Goal: Task Accomplishment & Management: Use online tool/utility

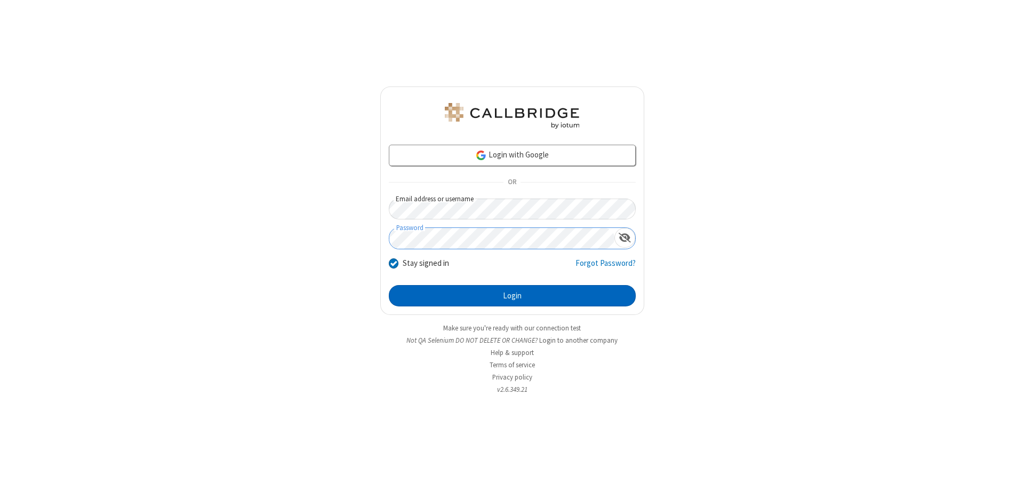
click at [512, 296] on button "Login" at bounding box center [512, 295] width 247 height 21
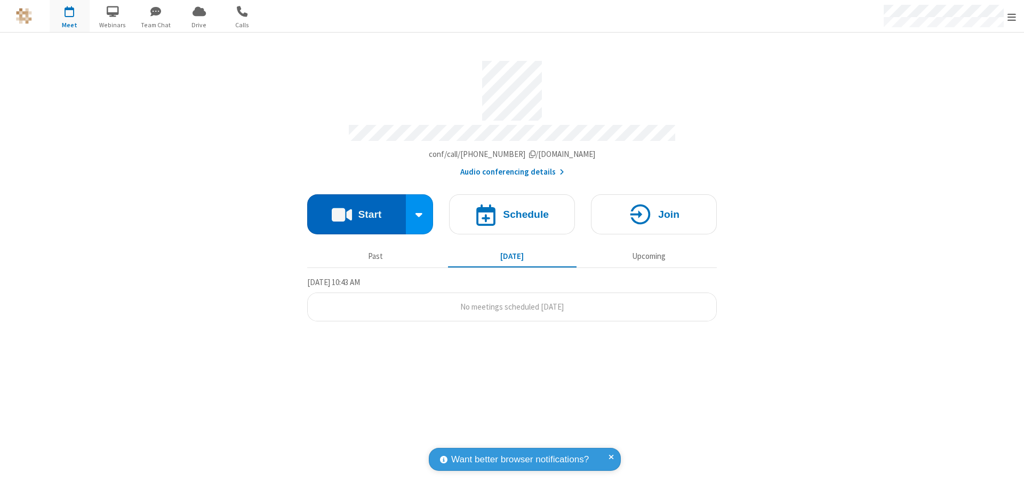
click at [356, 209] on button "Start" at bounding box center [356, 214] width 99 height 40
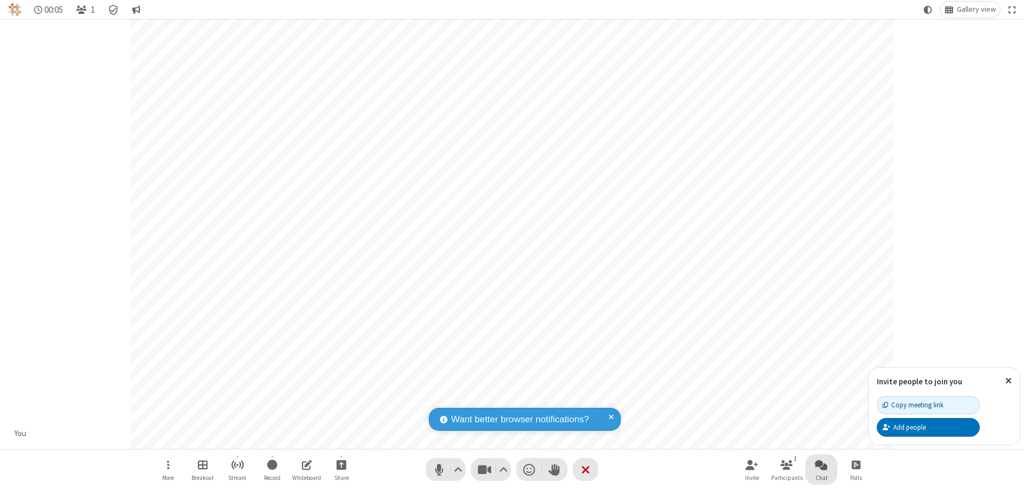
click at [822, 464] on span "Open chat" at bounding box center [821, 464] width 13 height 13
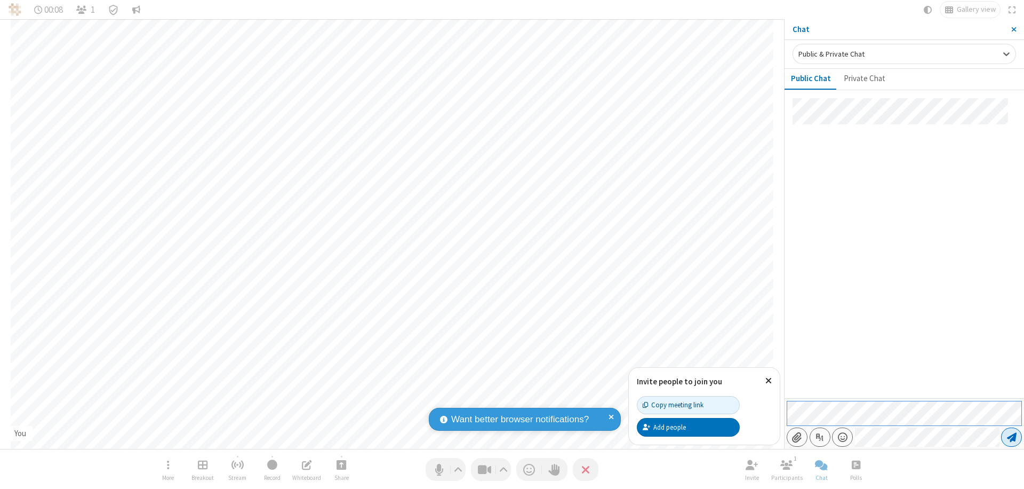
click at [1012, 437] on span "Send message" at bounding box center [1012, 437] width 10 height 11
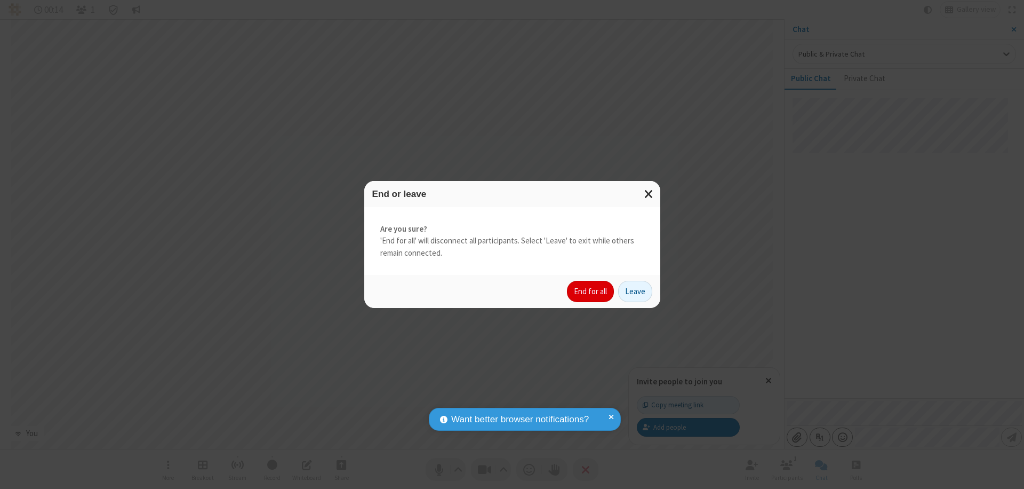
click at [591, 291] on button "End for all" at bounding box center [590, 291] width 47 height 21
